Goal: Use online tool/utility: Utilize a website feature to perform a specific function

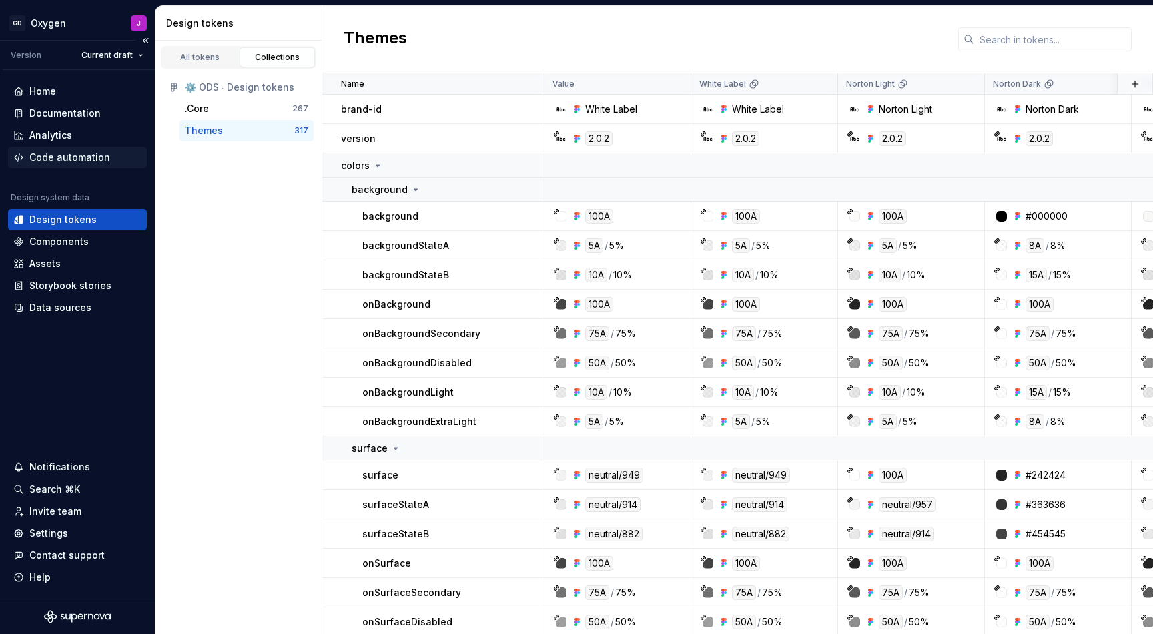
click at [88, 155] on div "Code automation" at bounding box center [69, 157] width 81 height 13
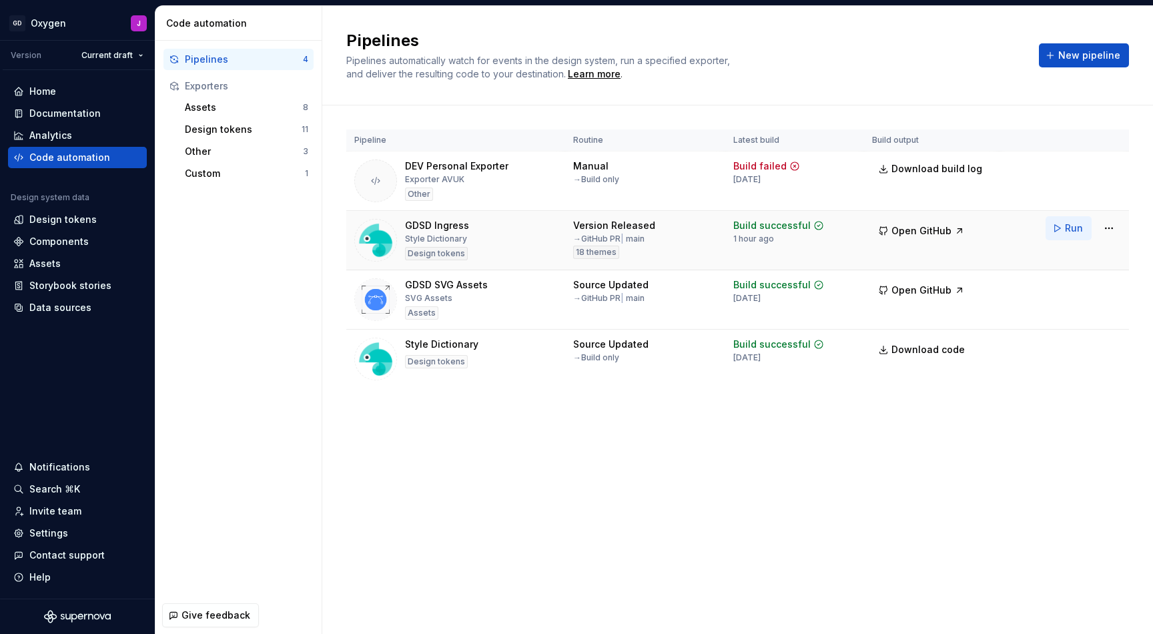
click at [1074, 228] on span "Run" at bounding box center [1074, 227] width 18 height 13
